Goal: Task Accomplishment & Management: Manage account settings

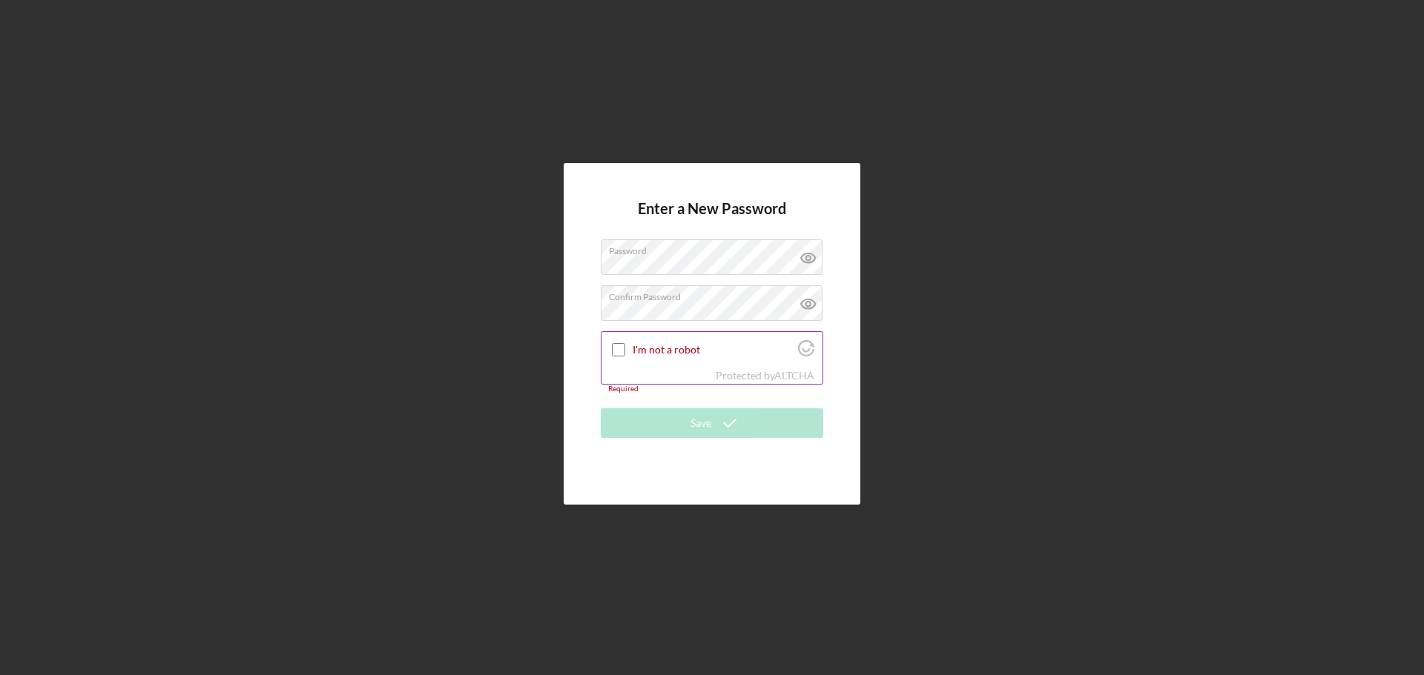
click at [621, 346] on input "I'm not a robot" at bounding box center [618, 349] width 13 height 13
checkbox input "true"
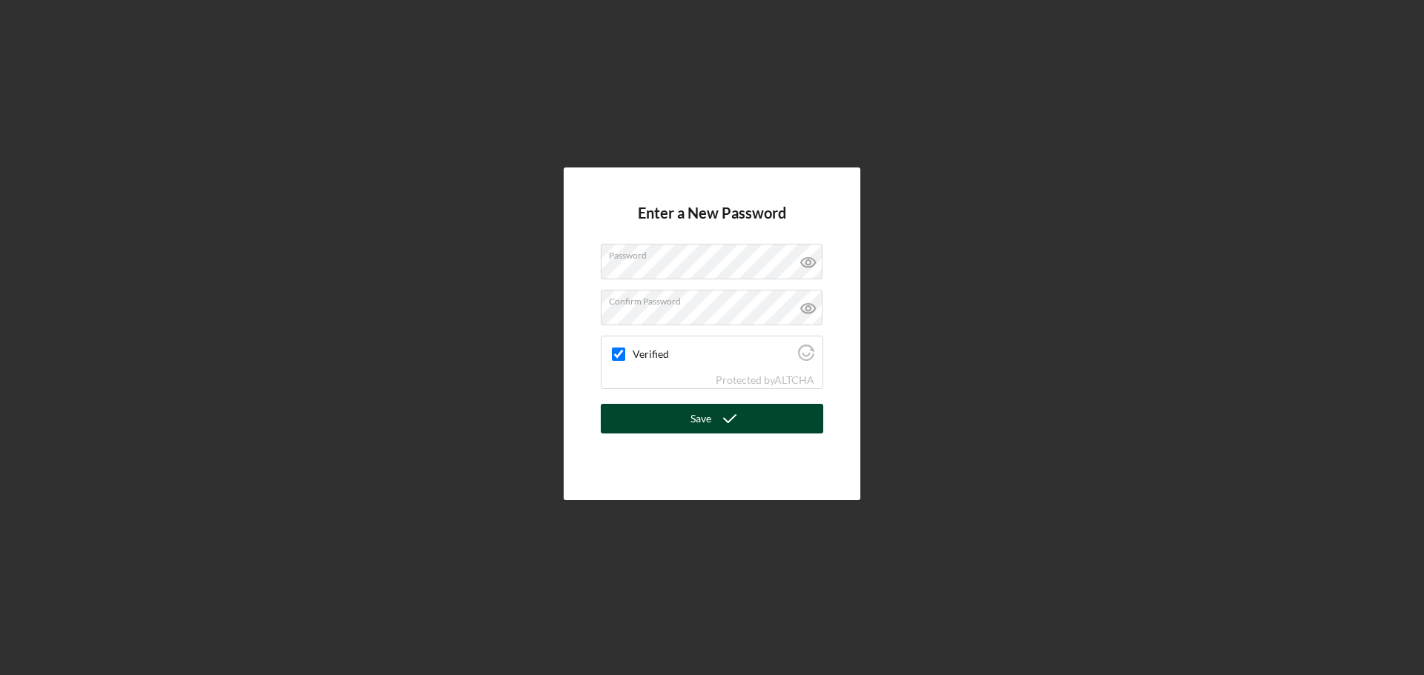
click at [690, 415] on button "Save" at bounding box center [712, 419] width 222 height 30
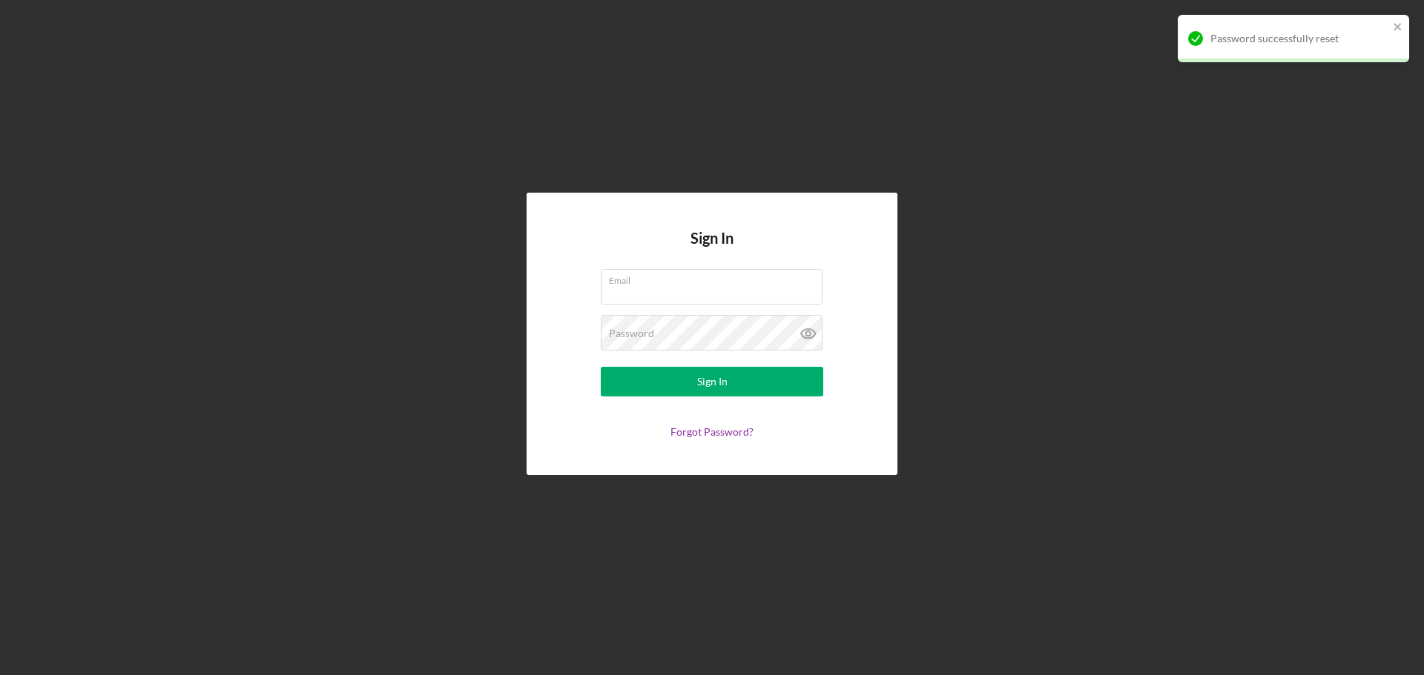
type input "[EMAIL_ADDRESS][DOMAIN_NAME]"
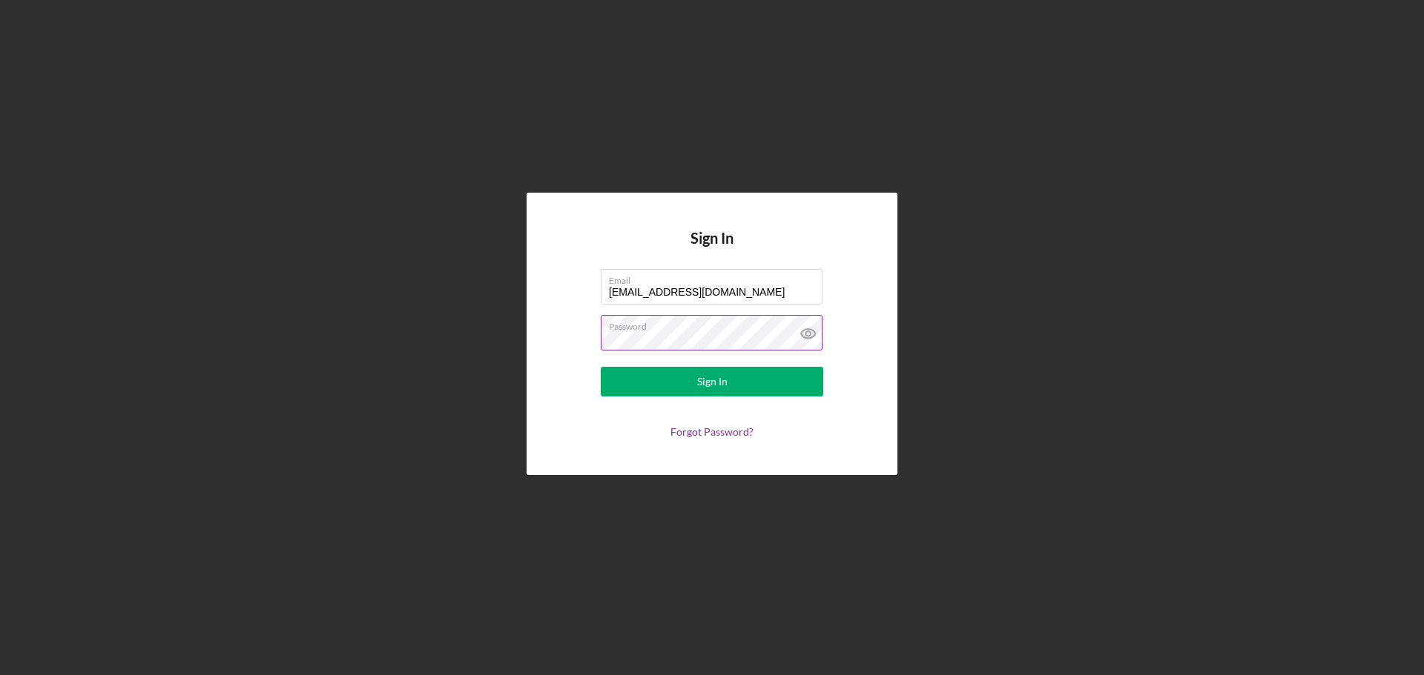
click at [816, 326] on icon at bounding box center [808, 333] width 37 height 37
click at [1262, 540] on div "Sign In Email [EMAIL_ADDRESS][DOMAIN_NAME] Password Sign In Forgot Password?" at bounding box center [711, 334] width 1409 height 668
